Goal: Information Seeking & Learning: Learn about a topic

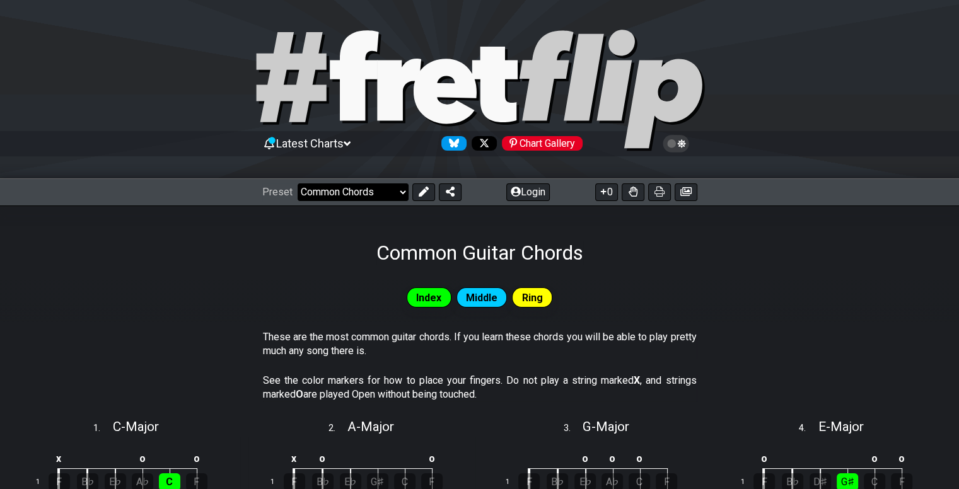
click at [357, 190] on select "Welcome to #fretflip! Initial Preset Learn and Teach Guitar Online Minor Pentat…" at bounding box center [353, 193] width 111 height 18
click at [237, 346] on section "These are the most common guitar chords. If you learn these chords you will be …" at bounding box center [479, 347] width 959 height 44
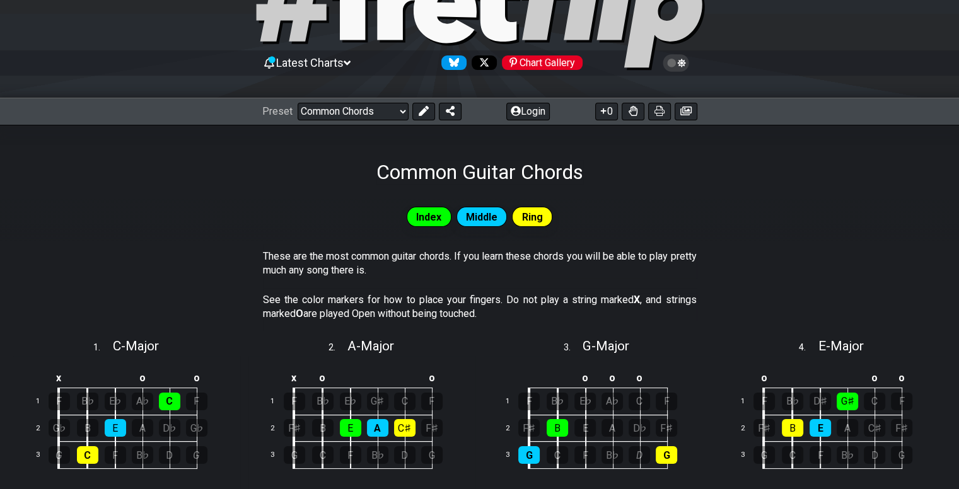
scroll to position [80, 0]
click at [390, 111] on select "Welcome to #fretflip! Initial Preset Learn and Teach Guitar Online Minor Pentat…" at bounding box center [353, 112] width 111 height 18
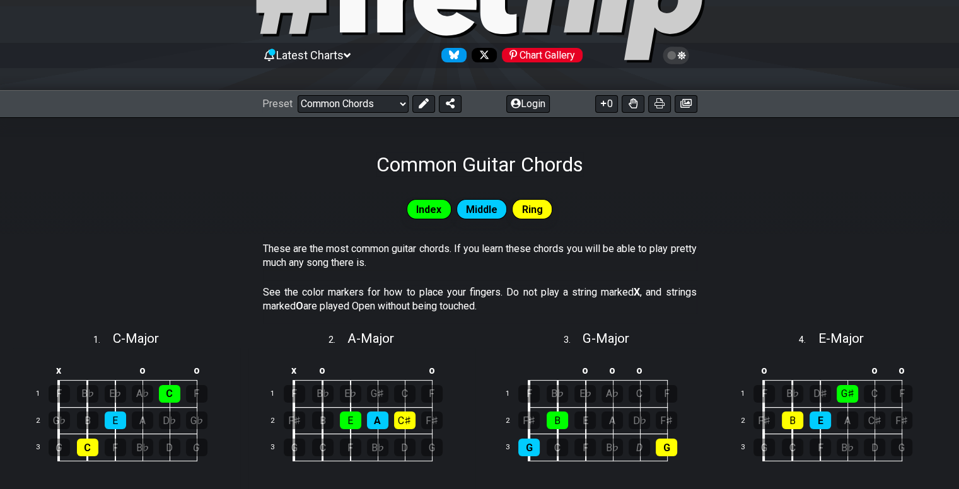
scroll to position [0, 0]
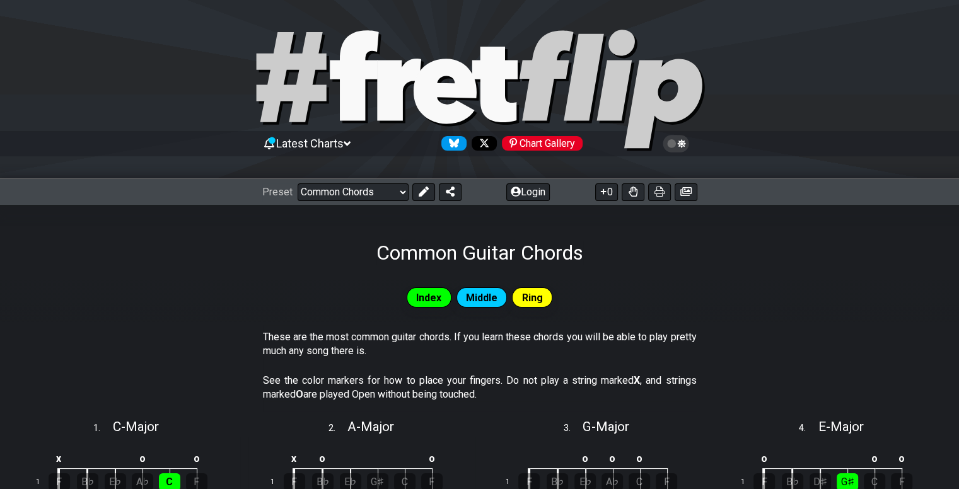
click at [683, 147] on icon at bounding box center [676, 144] width 26 height 18
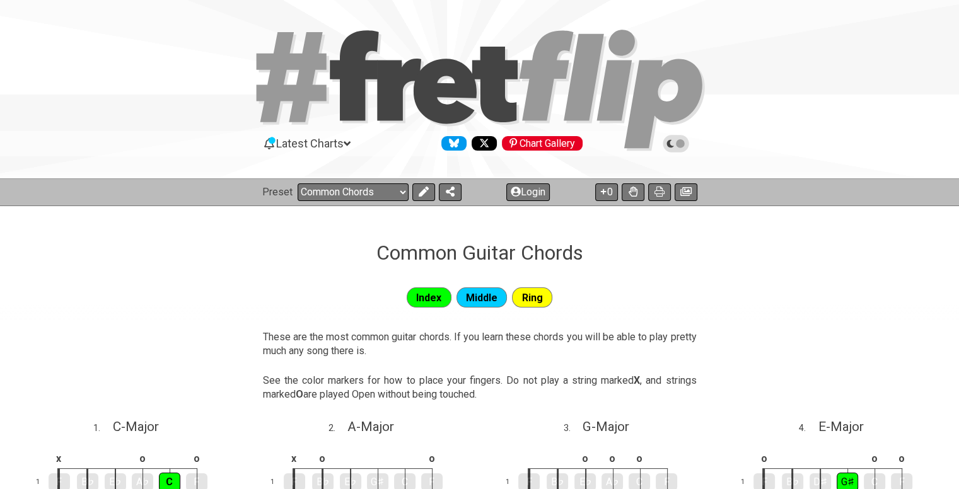
click at [683, 147] on icon at bounding box center [676, 144] width 26 height 18
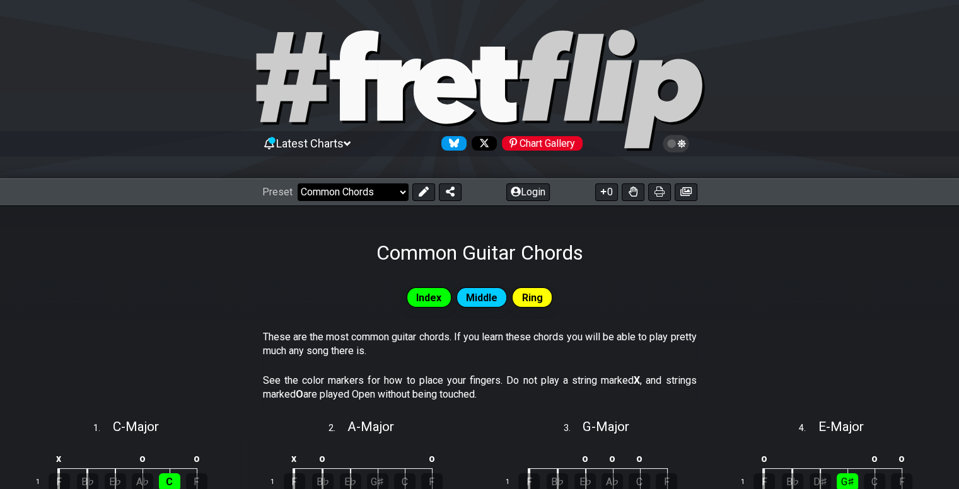
click at [356, 189] on select "Welcome to #fretflip! Initial Preset Learn and Teach Guitar Online Minor Pentat…" at bounding box center [353, 193] width 111 height 18
click at [298, 184] on select "Welcome to #fretflip! Initial Preset Learn and Teach Guitar Online Minor Pentat…" at bounding box center [353, 193] width 111 height 18
select select "/welcome"
select select "C"
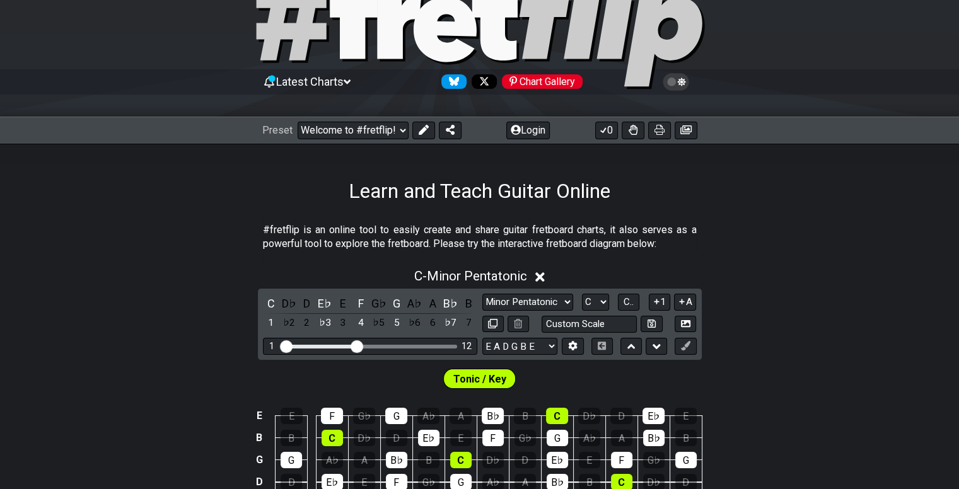
scroll to position [74, 0]
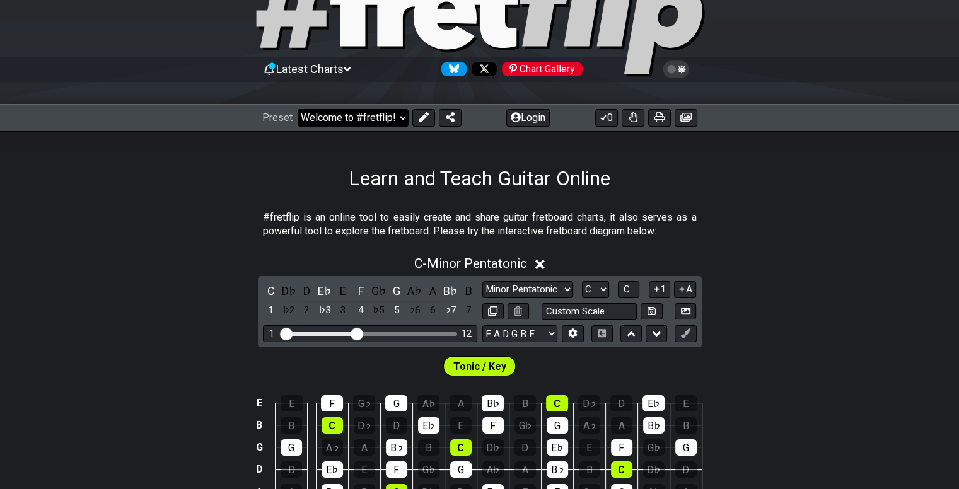
click at [345, 110] on select "Welcome to #fretflip! Initial Preset Learn and Teach Guitar Online Minor Pentat…" at bounding box center [353, 118] width 111 height 18
click at [298, 109] on select "Welcome to #fretflip! Initial Preset Learn and Teach Guitar Online Minor Pentat…" at bounding box center [353, 118] width 111 height 18
click at [343, 124] on select "Welcome to #fretflip! Initial Preset Learn and Teach Guitar Online Minor Pentat…" at bounding box center [353, 118] width 111 height 18
click at [298, 109] on select "Welcome to #fretflip! Initial Preset Learn and Teach Guitar Online Minor Pentat…" at bounding box center [353, 118] width 111 height 18
drag, startPoint x: 347, startPoint y: 180, endPoint x: 388, endPoint y: 104, distance: 86.1
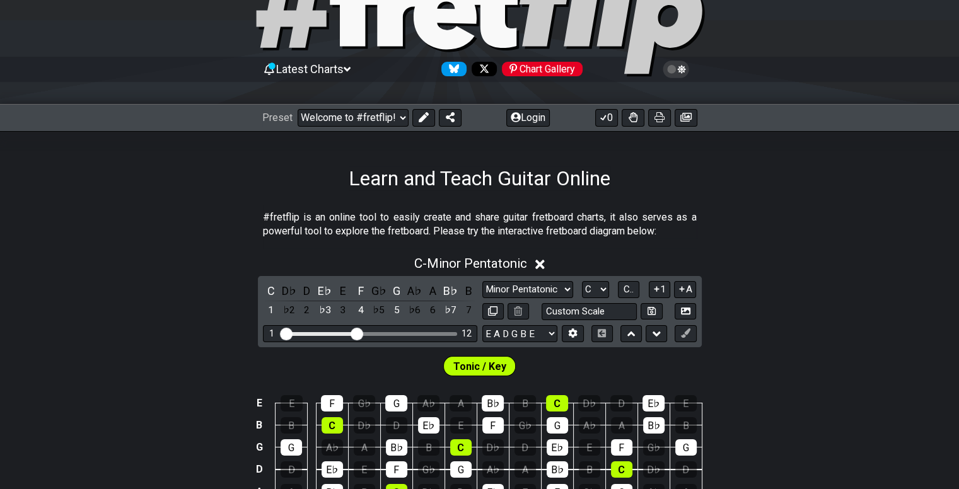
click at [380, 119] on select "Welcome to #fretflip! Initial Preset Learn and Teach Guitar Online Minor Pentat…" at bounding box center [353, 118] width 111 height 18
click at [298, 109] on select "Welcome to #fretflip! Initial Preset Learn and Teach Guitar Online Minor Pentat…" at bounding box center [353, 118] width 111 height 18
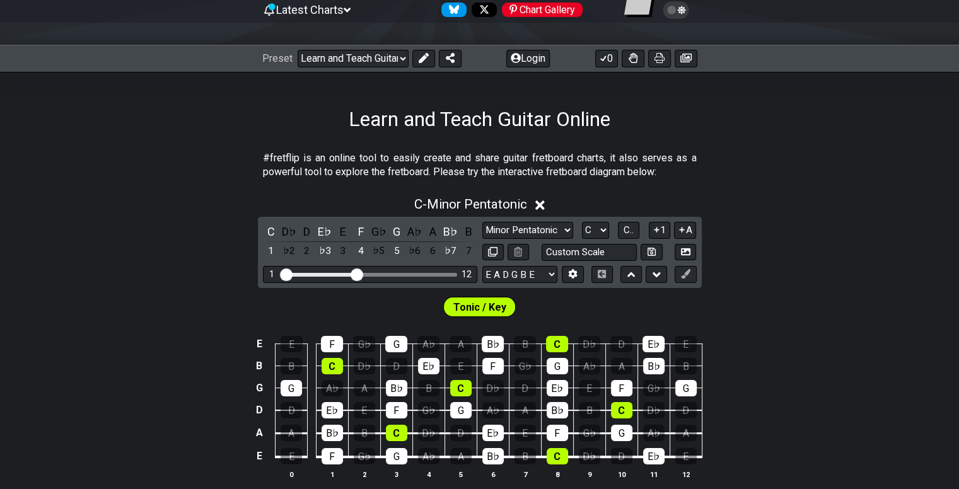
scroll to position [0, 0]
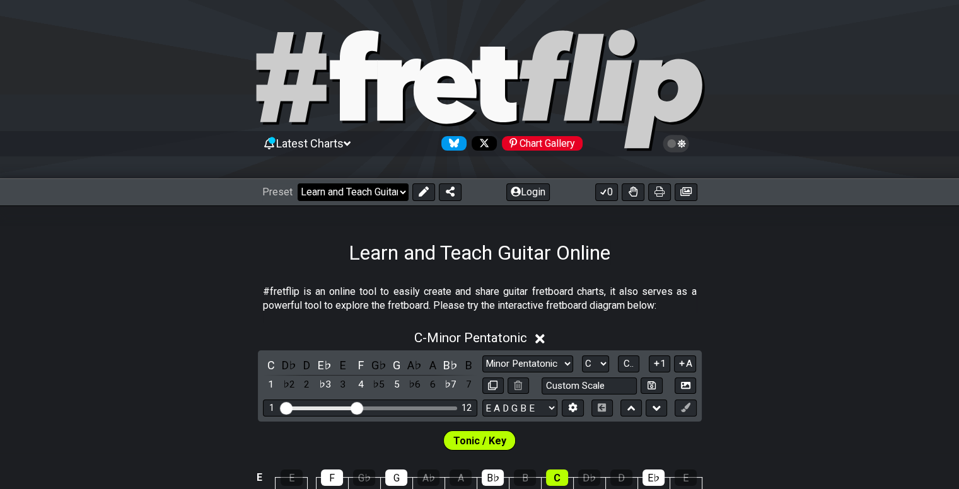
click at [354, 184] on select "Welcome to #fretflip! Initial Preset Learn and Teach Guitar Online Minor Pentat…" at bounding box center [353, 193] width 111 height 18
click at [298, 184] on select "Welcome to #fretflip! Initial Preset Learn and Teach Guitar Online Minor Pentat…" at bounding box center [353, 193] width 111 height 18
select select "/minor-pentatonic"
select select "C"
